Goal: Task Accomplishment & Management: Manage account settings

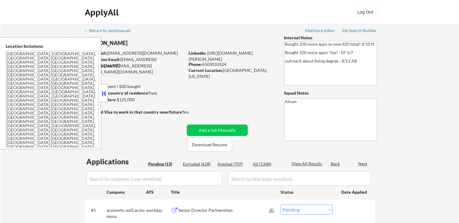
select select ""pending""
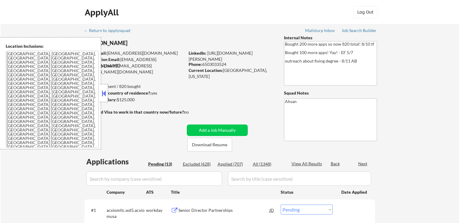
select select ""pending""
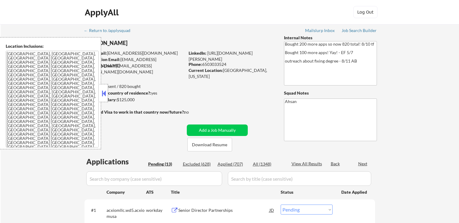
select select ""pending""
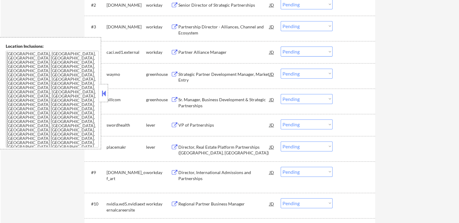
scroll to position [241, 0]
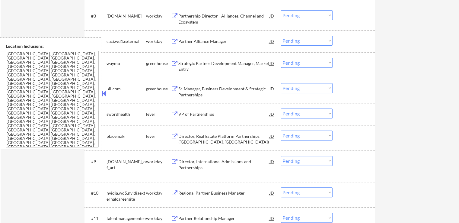
click at [198, 110] on div "VP of Partnerships" at bounding box center [223, 113] width 91 height 11
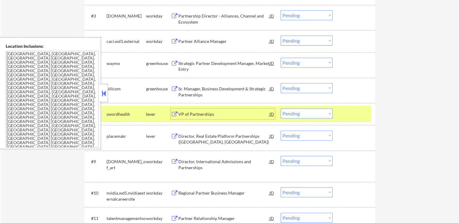
click at [240, 63] on div "Strategic Partner Development Manager, Market Entry" at bounding box center [223, 66] width 91 height 12
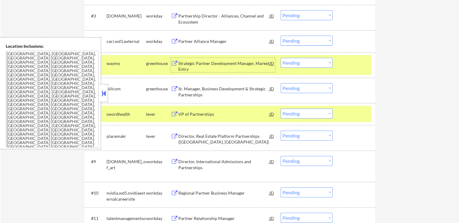
click at [236, 88] on div "Sr. Manager, Business Development & Strategic Partnerships" at bounding box center [223, 92] width 91 height 12
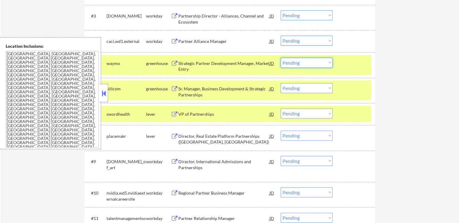
click at [310, 65] on select "Choose an option... Pending Applied Excluded (Questions) Excluded (Expired) Exc…" at bounding box center [306, 63] width 52 height 10
click at [280, 58] on select "Choose an option... Pending Applied Excluded (Questions) Excluded (Expired) Exc…" at bounding box center [306, 63] width 52 height 10
click at [227, 112] on div "VP of Partnerships" at bounding box center [223, 114] width 91 height 6
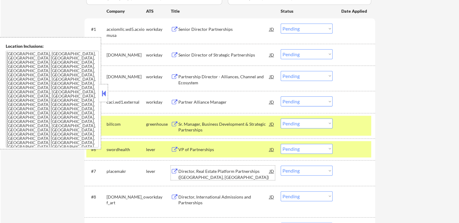
scroll to position [211, 0]
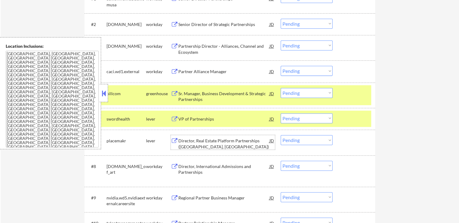
drag, startPoint x: 293, startPoint y: 92, endPoint x: 293, endPoint y: 96, distance: 4.5
click at [293, 93] on select "Choose an option... Pending Applied Excluded (Questions) Excluded (Expired) Exc…" at bounding box center [306, 93] width 52 height 10
click at [280, 88] on select "Choose an option... Pending Applied Excluded (Questions) Excluded (Expired) Exc…" at bounding box center [306, 93] width 52 height 10
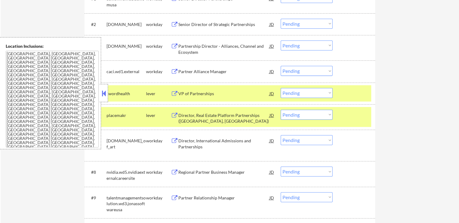
click at [223, 115] on div "Director, Real Estate Platform Partnerships ([GEOGRAPHIC_DATA], [GEOGRAPHIC_DAT…" at bounding box center [223, 118] width 91 height 12
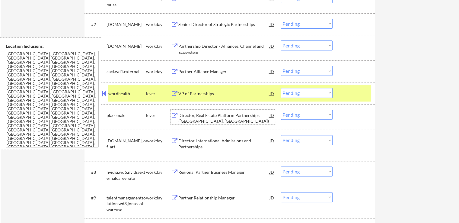
drag, startPoint x: 306, startPoint y: 87, endPoint x: 306, endPoint y: 92, distance: 4.5
click at [306, 88] on select "Choose an option... Pending Applied Excluded (Questions) Excluded (Expired) Exc…" at bounding box center [306, 93] width 52 height 10
click at [280, 88] on select "Choose an option... Pending Applied Excluded (Questions) Excluded (Expired) Exc…" at bounding box center [306, 93] width 52 height 10
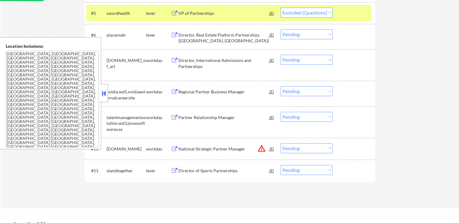
scroll to position [302, 0]
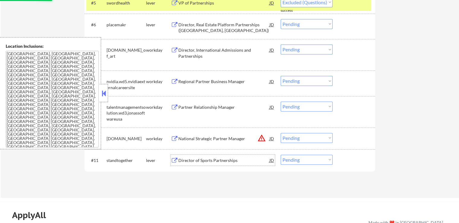
click at [228, 156] on div "Director of Sports Partnerships" at bounding box center [223, 159] width 91 height 11
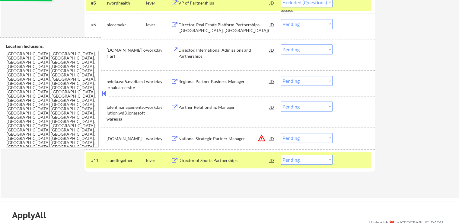
select select ""pending""
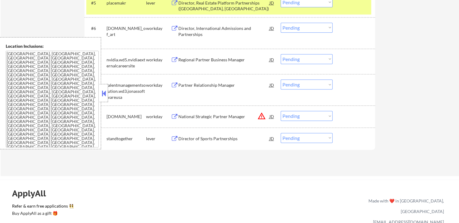
click at [297, 114] on select "Choose an option... Pending Applied Excluded (Questions) Excluded (Expired) Exc…" at bounding box center [306, 116] width 52 height 10
click at [280, 111] on select "Choose an option... Pending Applied Excluded (Questions) Excluded (Expired) Exc…" at bounding box center [306, 116] width 52 height 10
select select ""pending""
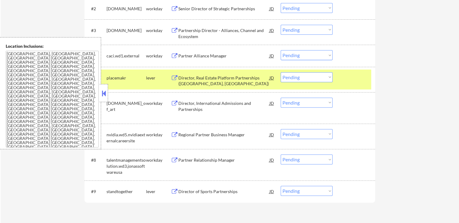
scroll to position [211, 0]
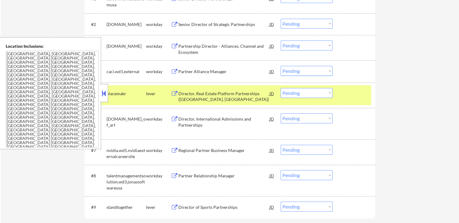
click at [314, 96] on select "Choose an option... Pending Applied Excluded (Questions) Excluded (Expired) Exc…" at bounding box center [306, 93] width 52 height 10
click at [280, 88] on select "Choose an option... Pending Applied Excluded (Questions) Excluded (Expired) Exc…" at bounding box center [306, 93] width 52 height 10
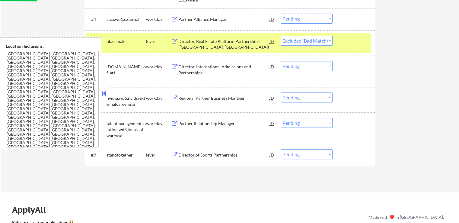
scroll to position [302, 0]
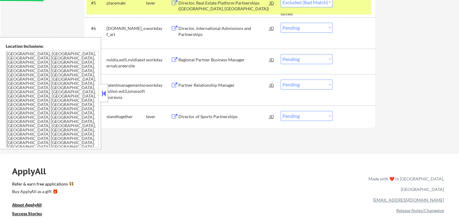
select select ""pending""
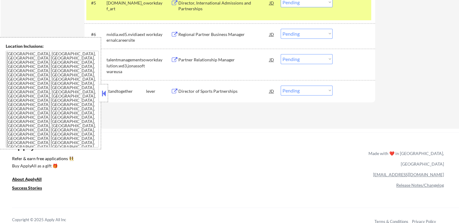
drag, startPoint x: 298, startPoint y: 88, endPoint x: 302, endPoint y: 93, distance: 6.7
click at [298, 89] on select "Choose an option... Pending Applied Excluded (Questions) Excluded (Expired) Exc…" at bounding box center [306, 90] width 52 height 10
select select ""excluded__bad_match_""
click at [280, 85] on select "Choose an option... Pending Applied Excluded (Questions) Excluded (Expired) Exc…" at bounding box center [306, 90] width 52 height 10
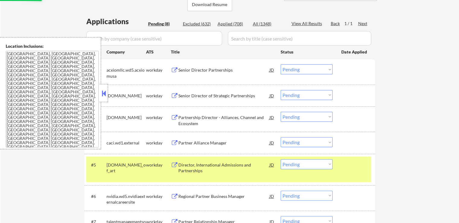
scroll to position [151, 0]
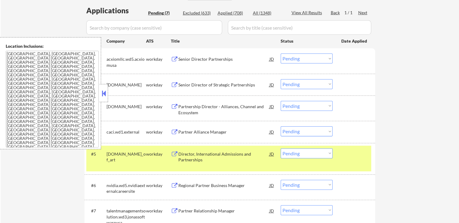
click at [215, 60] on div "Senior Director Partnerships" at bounding box center [223, 59] width 91 height 6
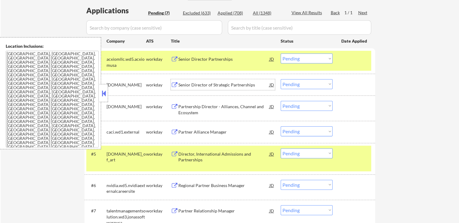
click at [224, 81] on div "Senior Director of Strategic Partnerships" at bounding box center [223, 84] width 91 height 11
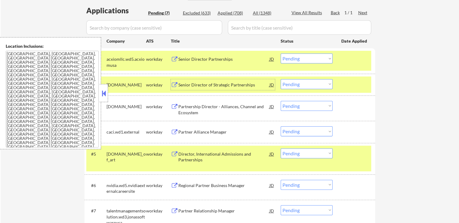
click at [299, 61] on select "Choose an option... Pending Applied Excluded (Questions) Excluded (Expired) Exc…" at bounding box center [306, 58] width 52 height 10
click at [280, 53] on select "Choose an option... Pending Applied Excluded (Questions) Excluded (Expired) Exc…" at bounding box center [306, 58] width 52 height 10
click at [242, 111] on div "Partnership Director - Alliances, Channel and Ecosystem" at bounding box center [223, 109] width 91 height 12
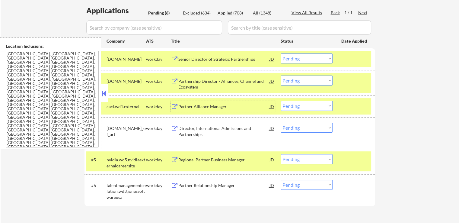
drag, startPoint x: 299, startPoint y: 59, endPoint x: 293, endPoint y: 62, distance: 7.0
click at [297, 59] on select "Choose an option... Pending Applied Excluded (Questions) Excluded (Expired) Exc…" at bounding box center [306, 58] width 52 height 10
click at [280, 53] on select "Choose an option... Pending Applied Excluded (Questions) Excluded (Expired) Exc…" at bounding box center [306, 58] width 52 height 10
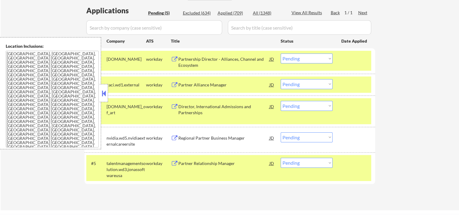
click at [234, 82] on div "Partner Alliance Manager" at bounding box center [223, 85] width 91 height 6
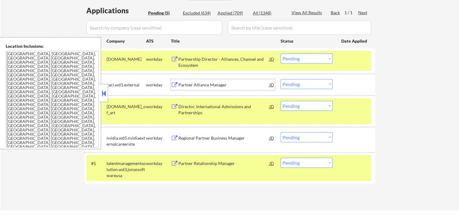
click at [291, 61] on select "Choose an option... Pending Applied Excluded (Questions) Excluded (Expired) Exc…" at bounding box center [306, 58] width 52 height 10
click at [280, 53] on select "Choose an option... Pending Applied Excluded (Questions) Excluded (Expired) Exc…" at bounding box center [306, 58] width 52 height 10
click at [239, 109] on div "Director, International Admissions and Partnerships" at bounding box center [223, 109] width 91 height 12
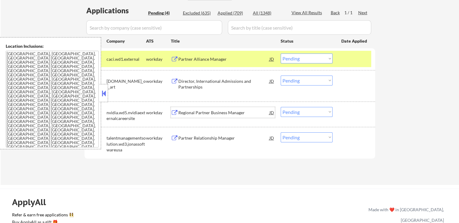
click at [301, 58] on select "Choose an option... Pending Applied Excluded (Questions) Excluded (Expired) Exc…" at bounding box center [306, 58] width 52 height 10
click at [280, 53] on select "Choose an option... Pending Applied Excluded (Questions) Excluded (Expired) Exc…" at bounding box center [306, 58] width 52 height 10
click at [241, 113] on div "Regional Partner Business Manager" at bounding box center [223, 112] width 91 height 6
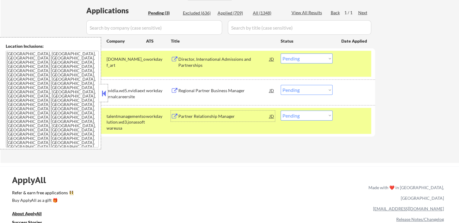
drag, startPoint x: 296, startPoint y: 57, endPoint x: 299, endPoint y: 62, distance: 5.5
click at [296, 57] on select "Choose an option... Pending Applied Excluded (Questions) Excluded (Expired) Exc…" at bounding box center [306, 58] width 52 height 10
select select ""excluded__bad_match_""
click at [280, 53] on select "Choose an option... Pending Applied Excluded (Questions) Excluded (Expired) Exc…" at bounding box center [306, 58] width 52 height 10
click at [300, 90] on select "Choose an option... Pending Applied Excluded (Questions) Excluded (Expired) Exc…" at bounding box center [306, 90] width 52 height 10
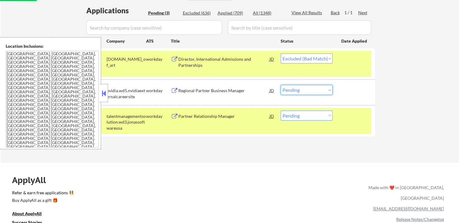
select select ""excluded__expired_""
click at [280, 85] on select "Choose an option... Pending Applied Excluded (Questions) Excluded (Expired) Exc…" at bounding box center [306, 90] width 52 height 10
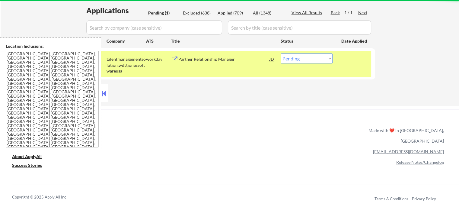
click at [227, 62] on div "Partner Relationship Manager" at bounding box center [223, 59] width 91 height 6
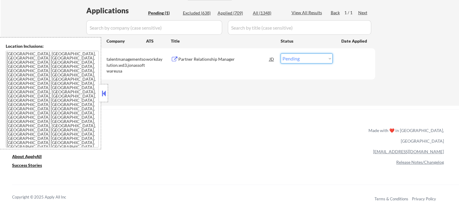
click at [294, 57] on select "Choose an option... Pending Applied Excluded (Questions) Excluded (Expired) Exc…" at bounding box center [306, 58] width 52 height 10
select select ""excluded__expired_""
click at [280, 53] on select "Choose an option... Pending Applied Excluded (Questions) Excluded (Expired) Exc…" at bounding box center [306, 58] width 52 height 10
